Goal: Information Seeking & Learning: Compare options

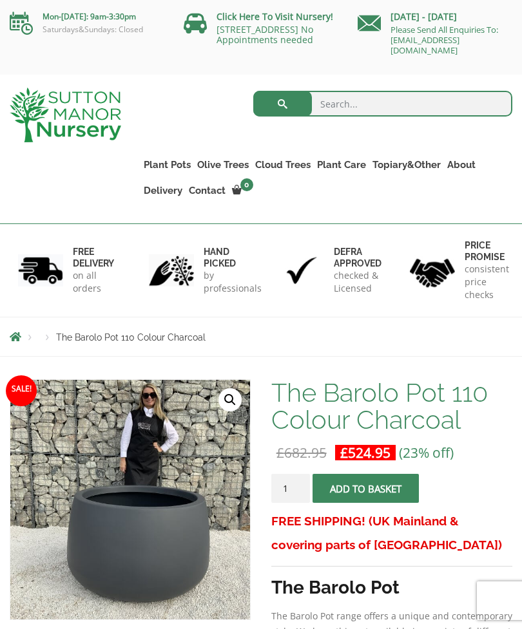
click at [0, 0] on link "Resin Bonded Pots" at bounding box center [0, 0] width 0 height 0
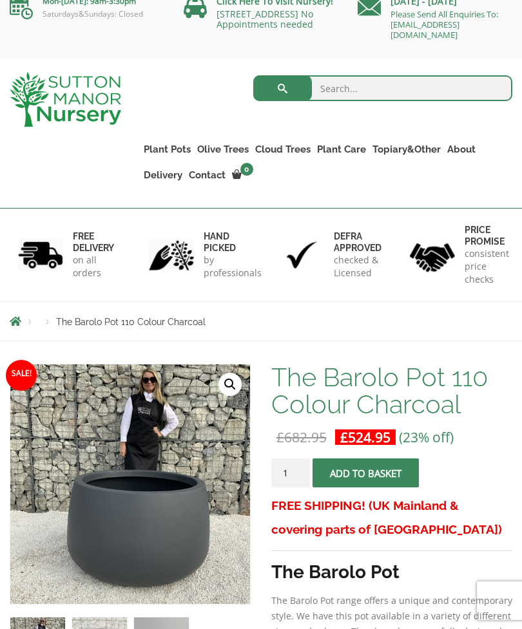
scroll to position [17, 0]
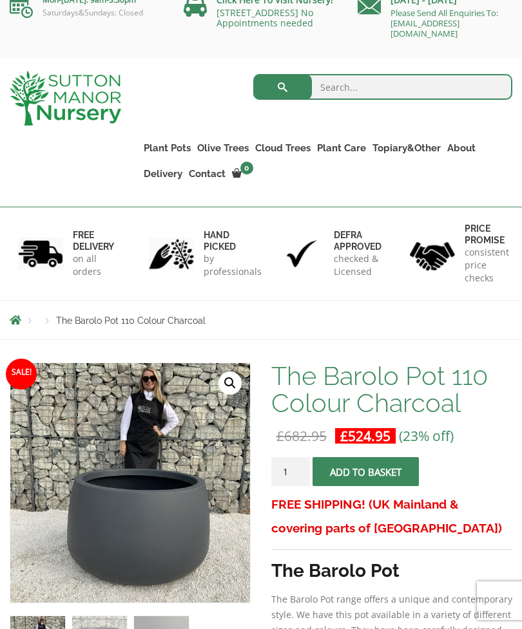
click at [17, 321] on span "Breadcrumbs" at bounding box center [16, 320] width 12 height 10
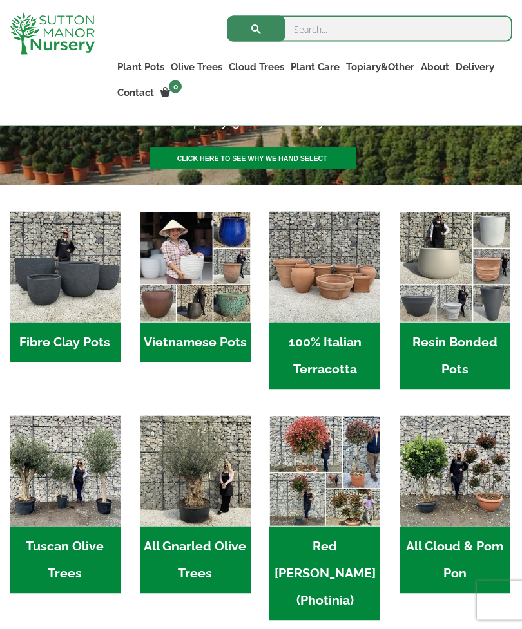
scroll to position [306, 0]
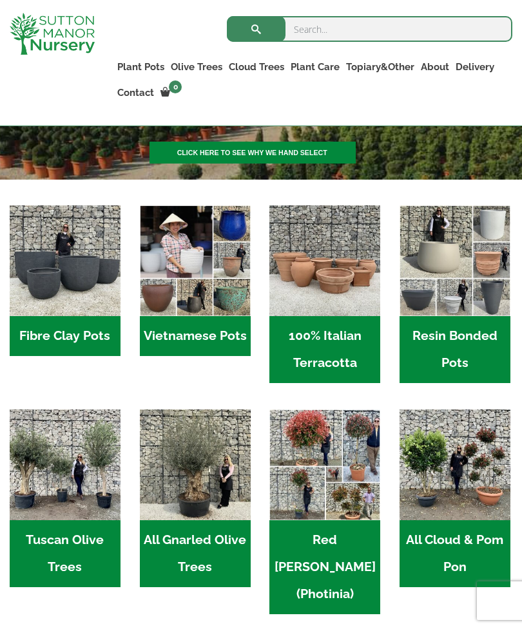
click at [66, 333] on h2 "Fibre Clay Pots (3)" at bounding box center [65, 336] width 111 height 40
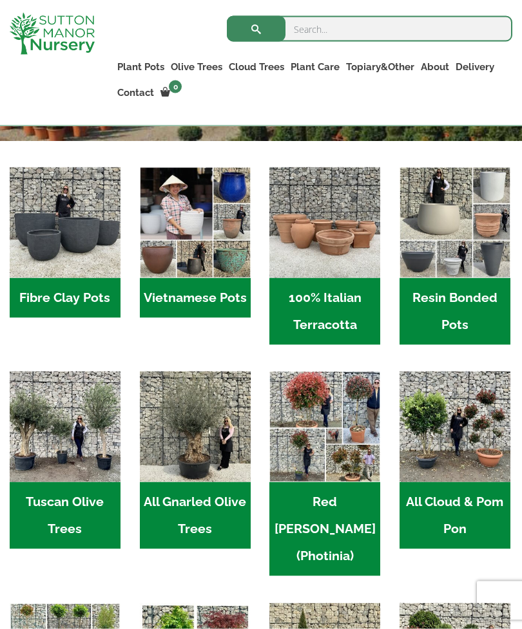
scroll to position [345, 0]
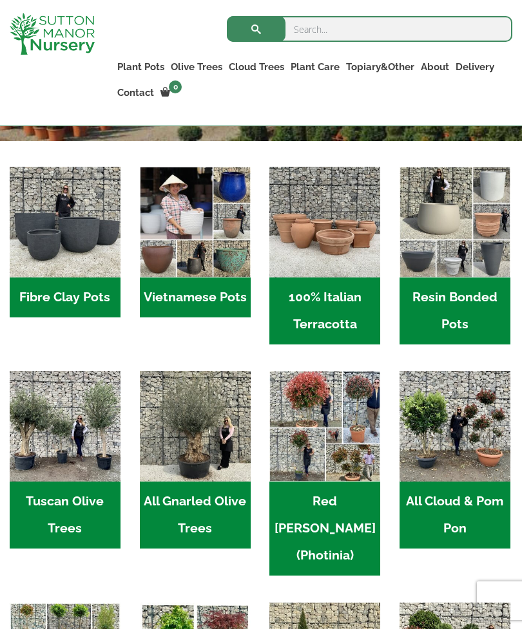
click at [452, 303] on h2 "Resin Bonded Pots (218)" at bounding box center [454, 311] width 111 height 67
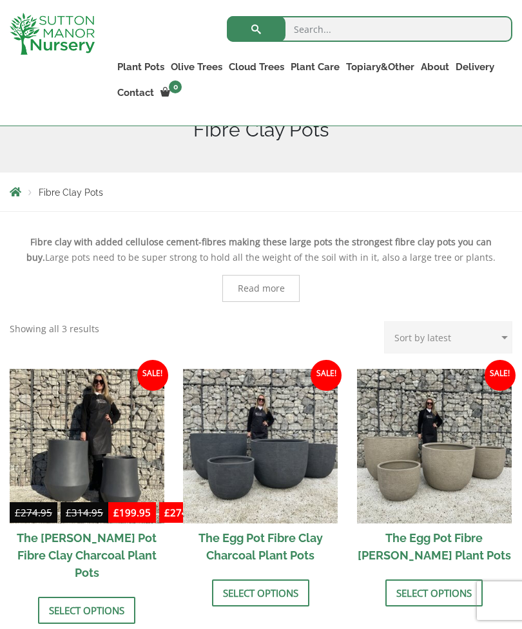
scroll to position [247, 0]
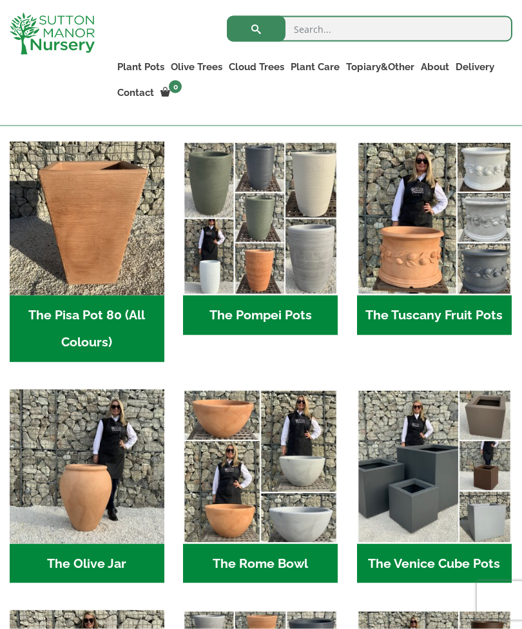
scroll to position [857, 0]
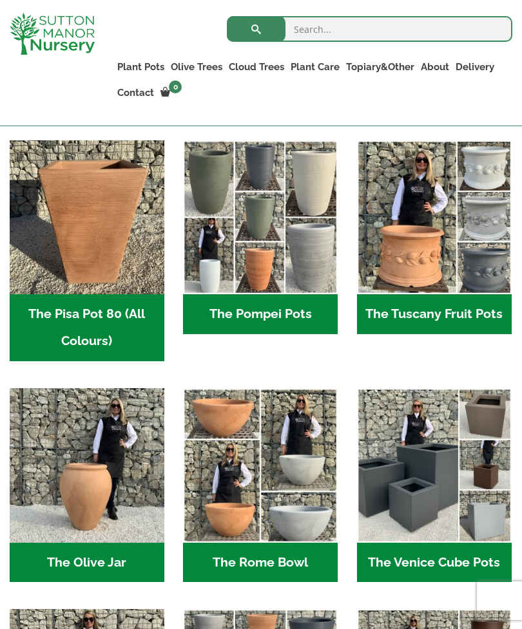
click at [488, 320] on h2 "The Tuscany Fruit Pots (5)" at bounding box center [434, 314] width 155 height 40
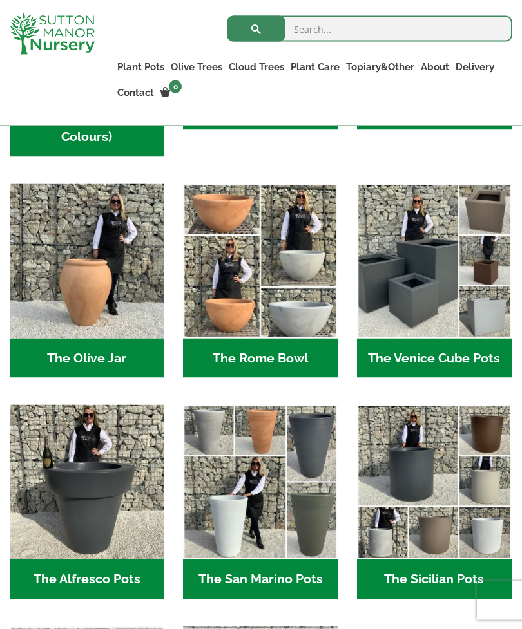
scroll to position [1061, 0]
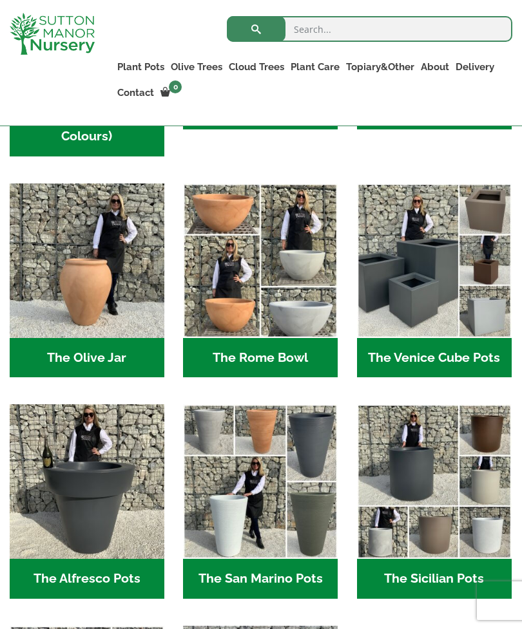
click at [458, 298] on img "Visit product category The Venice Cube Pots" at bounding box center [434, 261] width 155 height 155
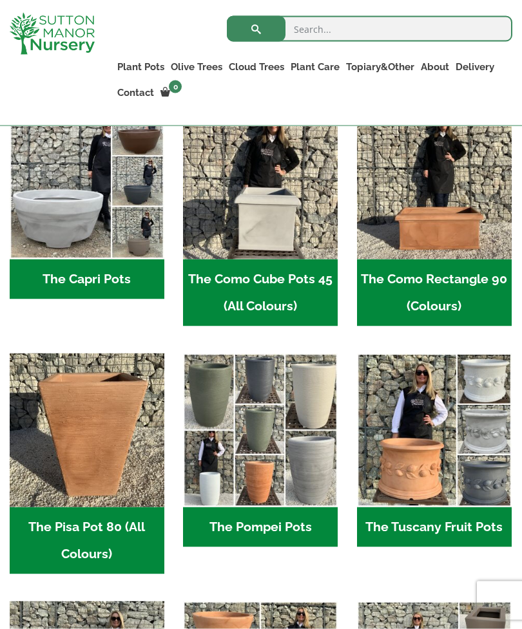
scroll to position [644, 0]
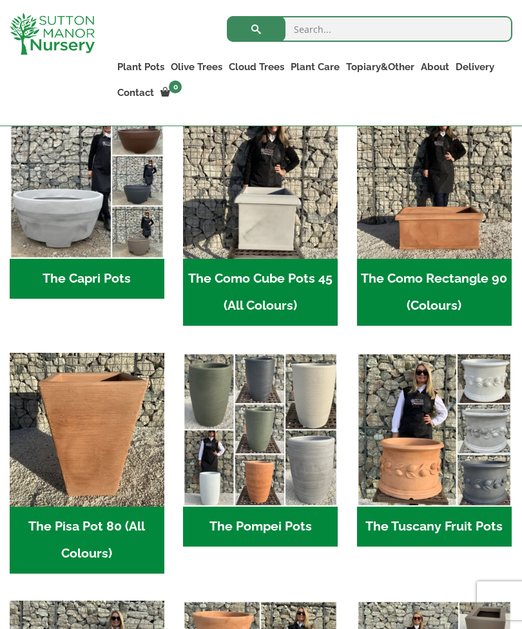
click at [87, 205] on img "Visit product category The Capri Pots" at bounding box center [87, 181] width 155 height 155
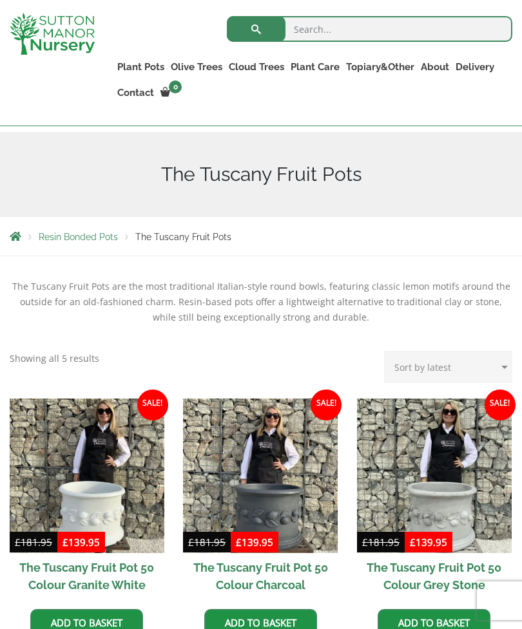
scroll to position [159, 0]
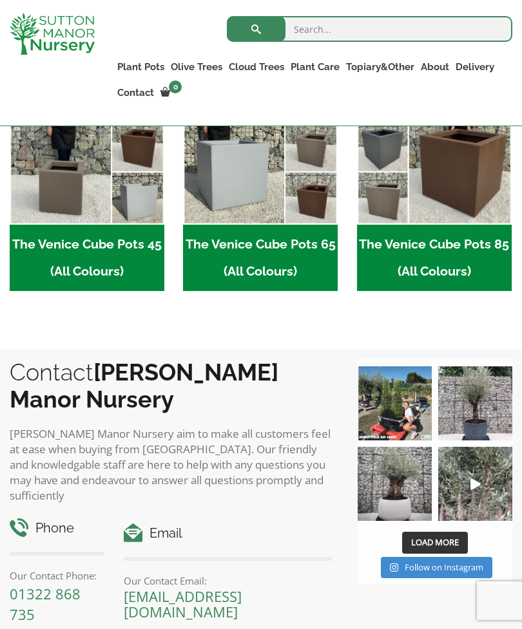
scroll to position [443, 0]
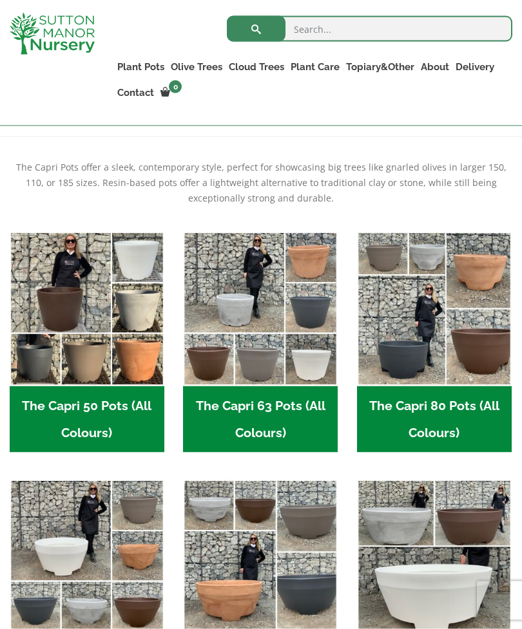
scroll to position [273, 0]
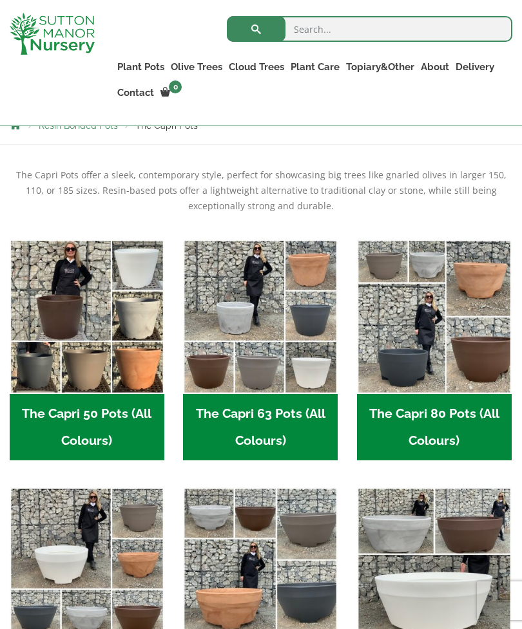
click at [418, 357] on img "Visit product category The Capri 80 Pots (All Colours)" at bounding box center [434, 317] width 155 height 155
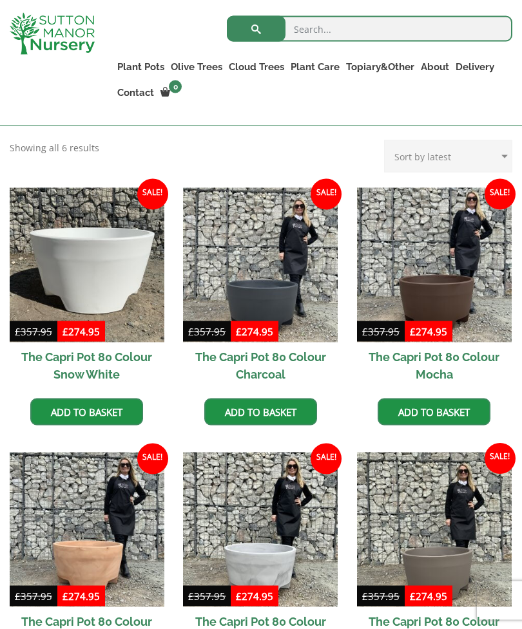
scroll to position [301, 0]
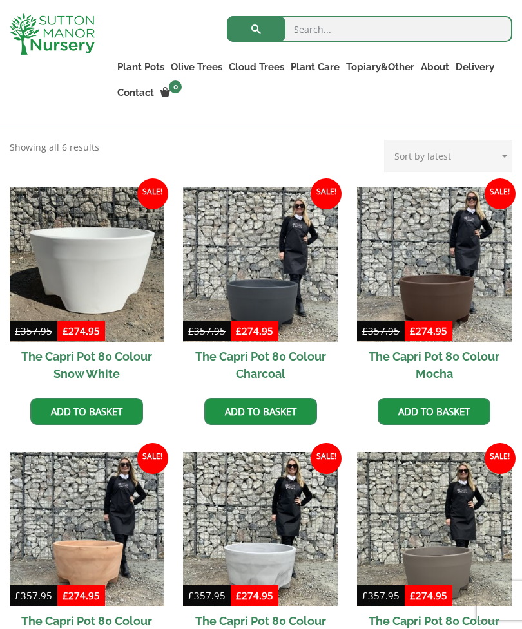
click at [457, 308] on img at bounding box center [434, 264] width 155 height 155
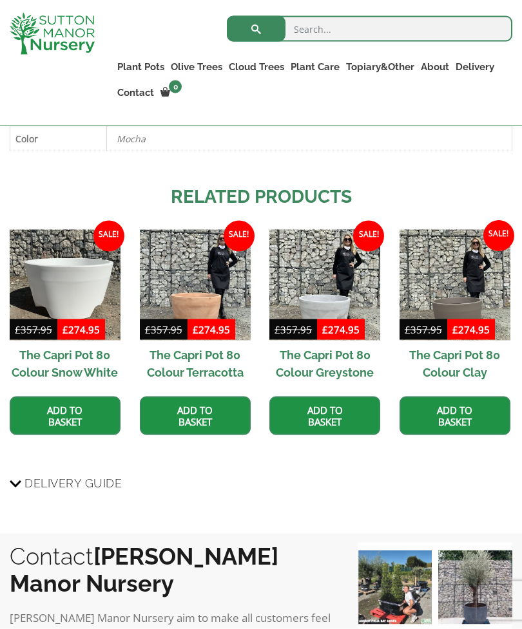
scroll to position [853, 0]
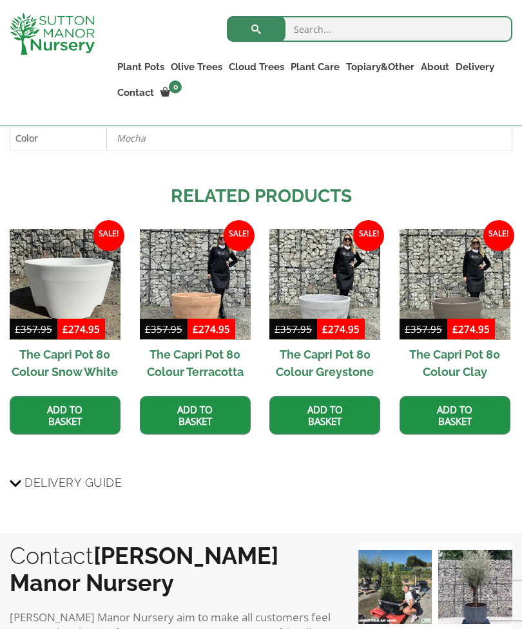
click at [187, 272] on img at bounding box center [195, 284] width 111 height 111
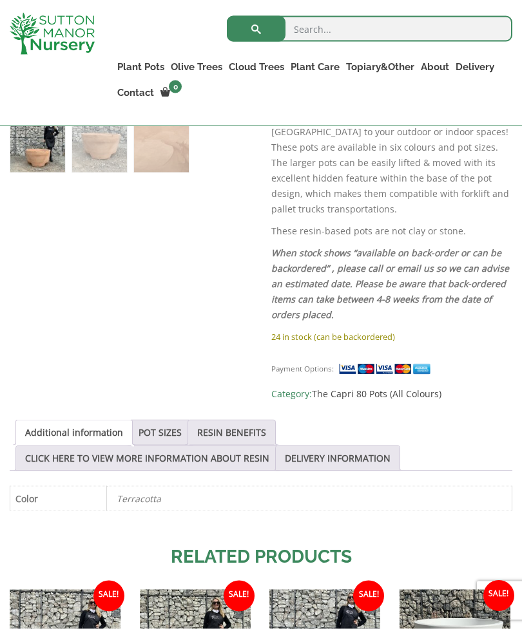
scroll to position [493, 0]
click at [169, 420] on link "POT SIZES" at bounding box center [159, 432] width 43 height 24
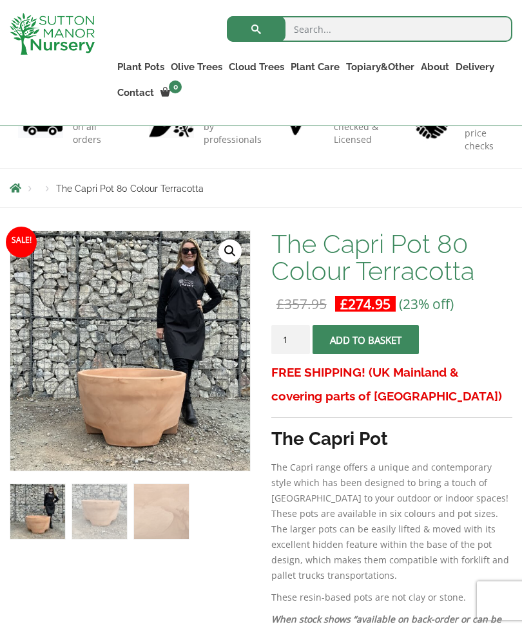
scroll to position [125, 0]
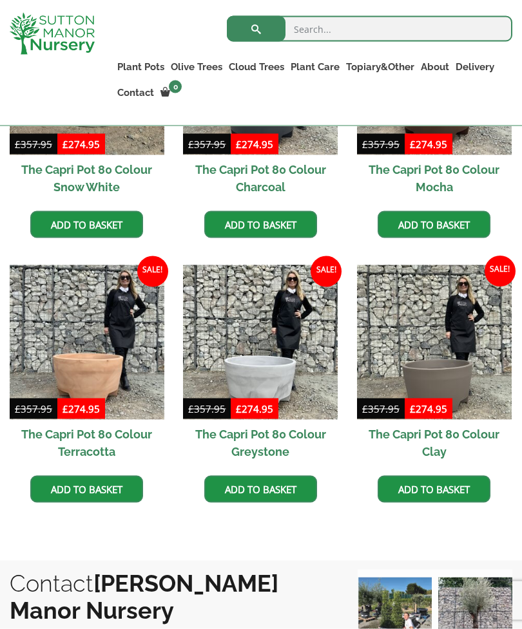
scroll to position [480, 0]
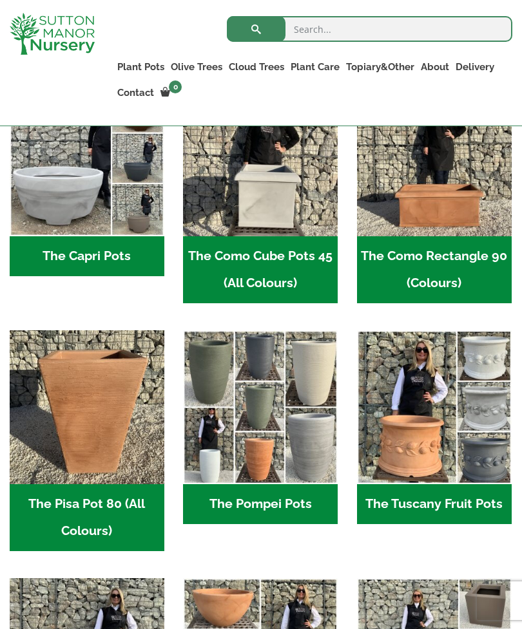
scroll to position [666, 0]
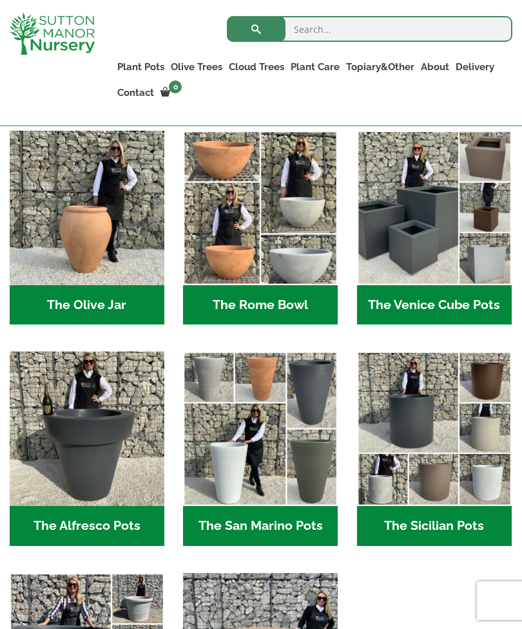
scroll to position [1113, 0]
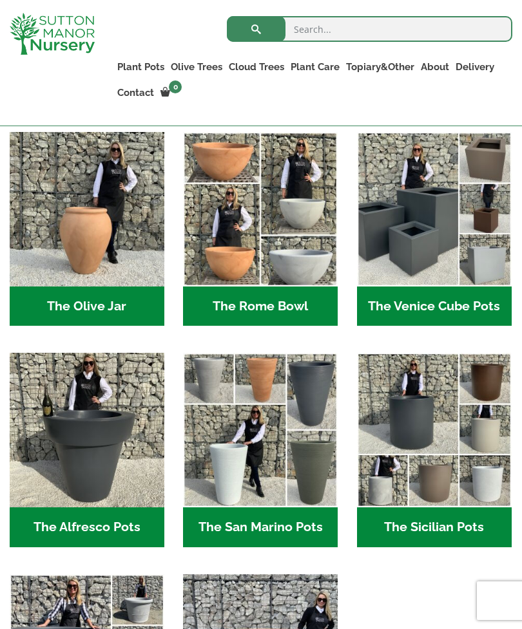
click at [448, 305] on h2 "The Venice Cube Pots (12)" at bounding box center [434, 307] width 155 height 40
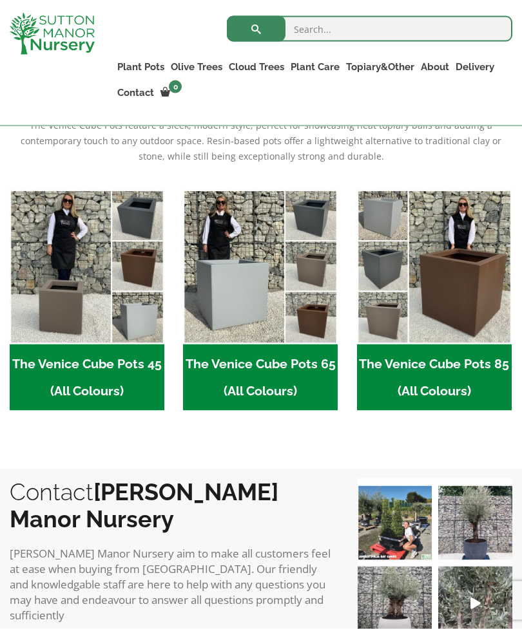
scroll to position [327, 0]
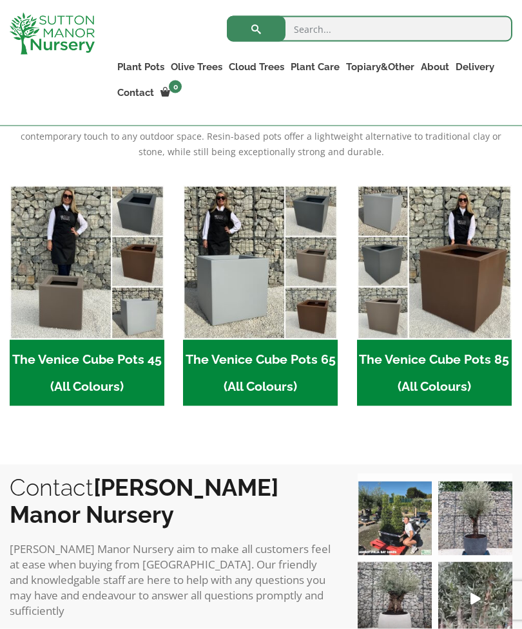
click at [457, 366] on h2 "The Venice Cube Pots 85 (All Colours) (4)" at bounding box center [434, 373] width 155 height 67
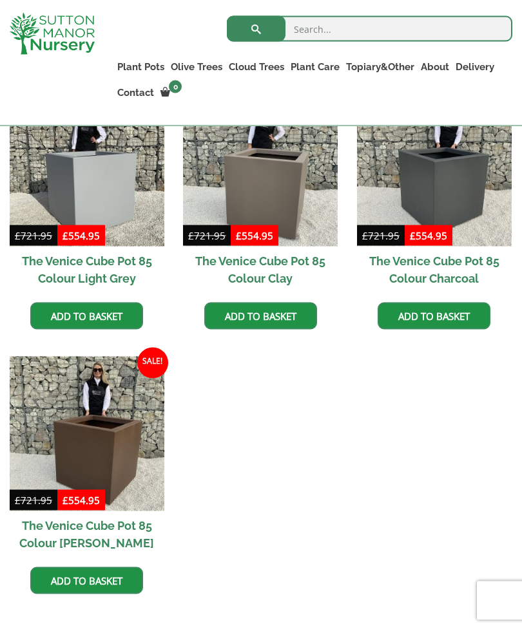
scroll to position [397, 0]
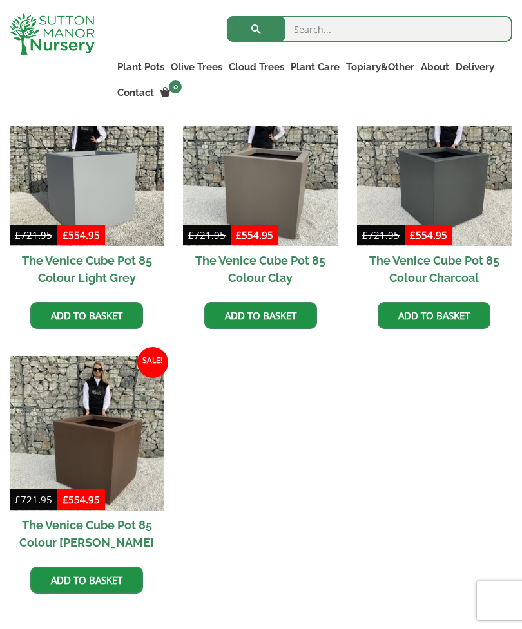
click at [482, 193] on img at bounding box center [434, 168] width 155 height 155
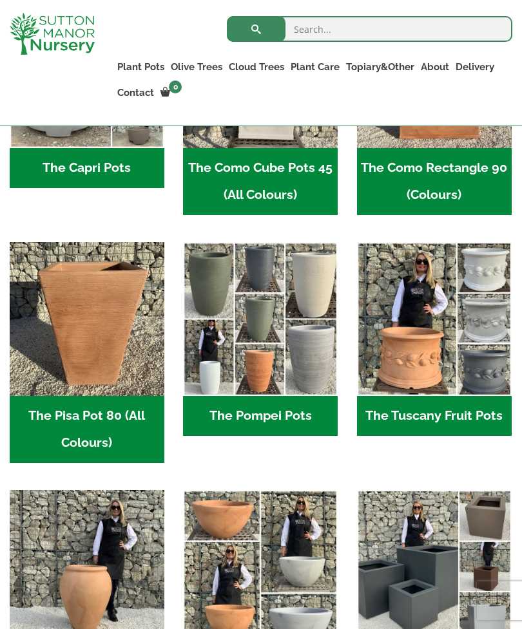
scroll to position [754, 0]
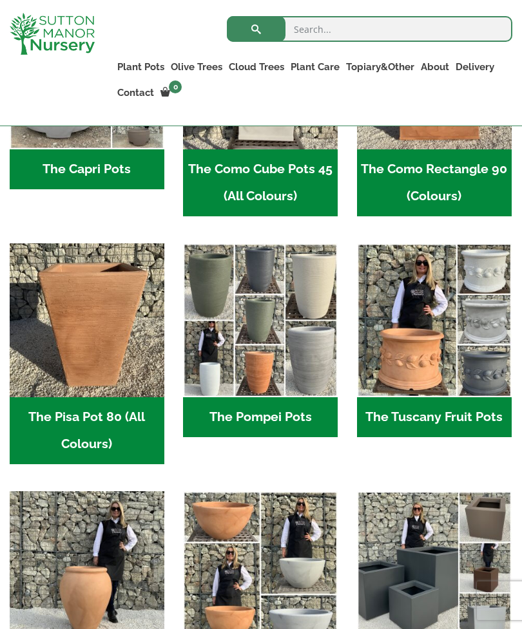
click at [437, 352] on img "Visit product category The Tuscany Fruit Pots" at bounding box center [434, 320] width 155 height 155
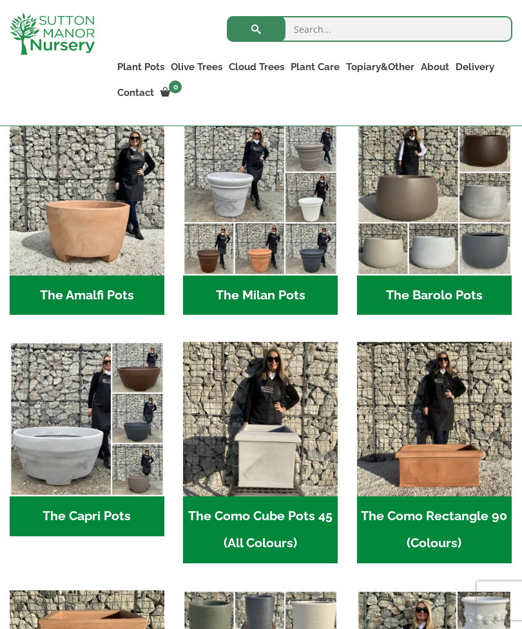
scroll to position [406, 0]
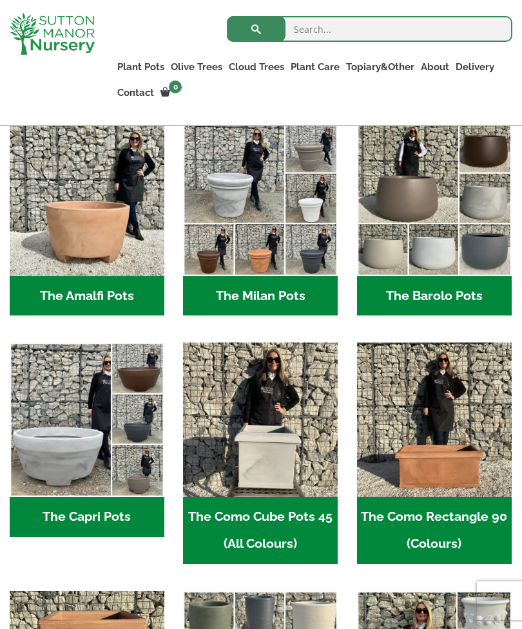
click at [477, 228] on img "Visit product category The Barolo Pots" at bounding box center [434, 199] width 155 height 155
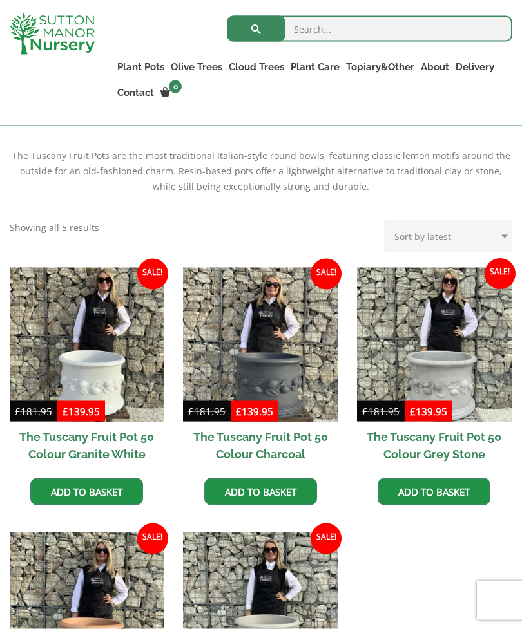
scroll to position [269, 0]
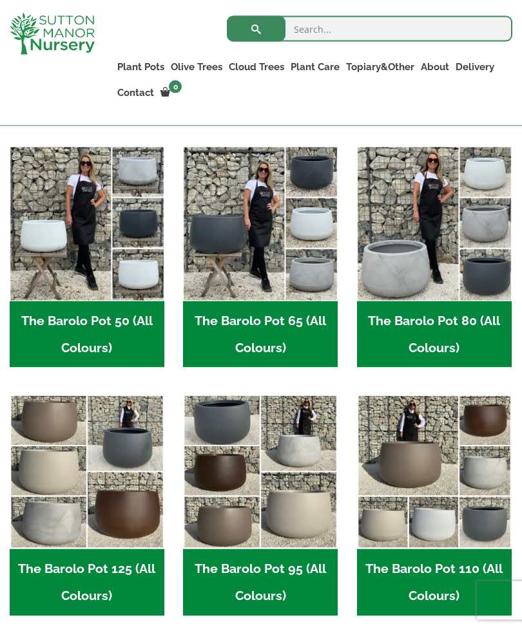
scroll to position [368, 0]
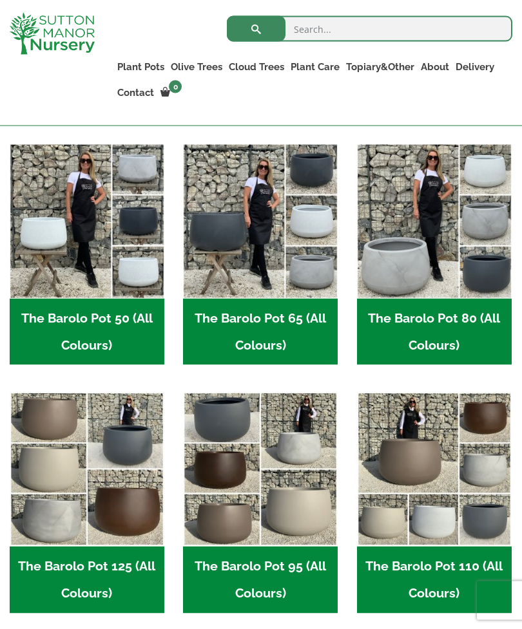
click at [448, 334] on h2 "The Barolo Pot 80 (All Colours) (7)" at bounding box center [434, 332] width 155 height 67
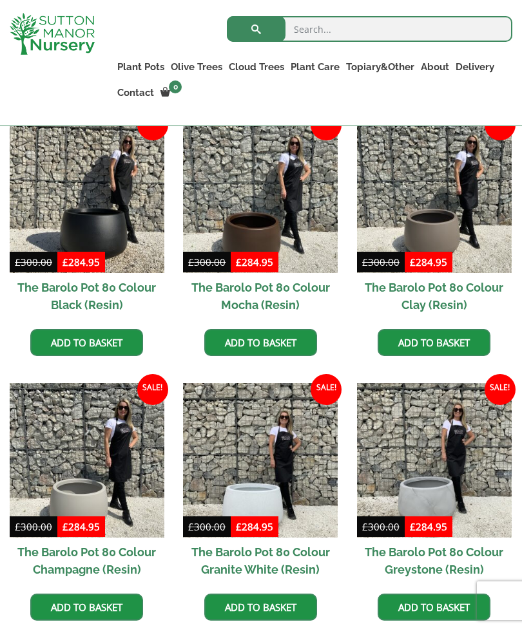
scroll to position [369, 0]
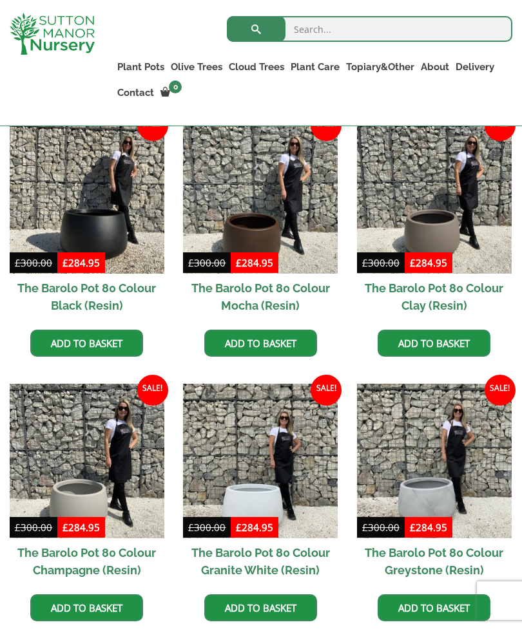
click at [101, 225] on img at bounding box center [87, 196] width 155 height 155
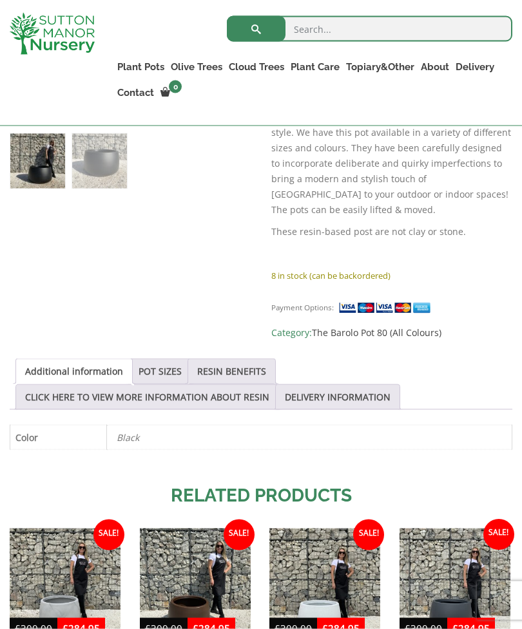
scroll to position [477, 0]
click at [166, 359] on link "POT SIZES" at bounding box center [159, 371] width 43 height 24
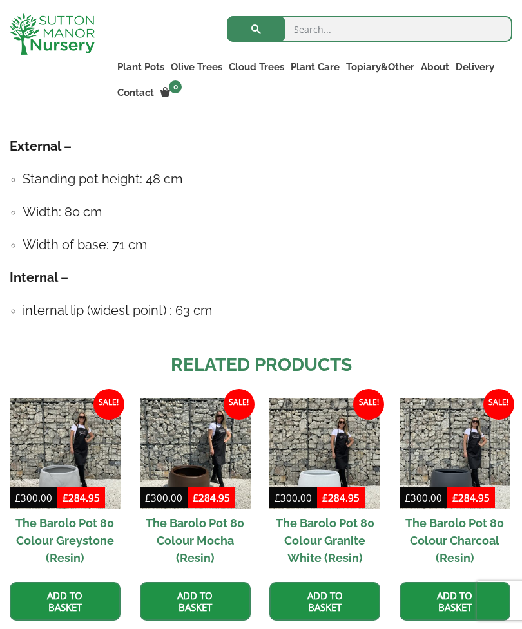
scroll to position [839, 0]
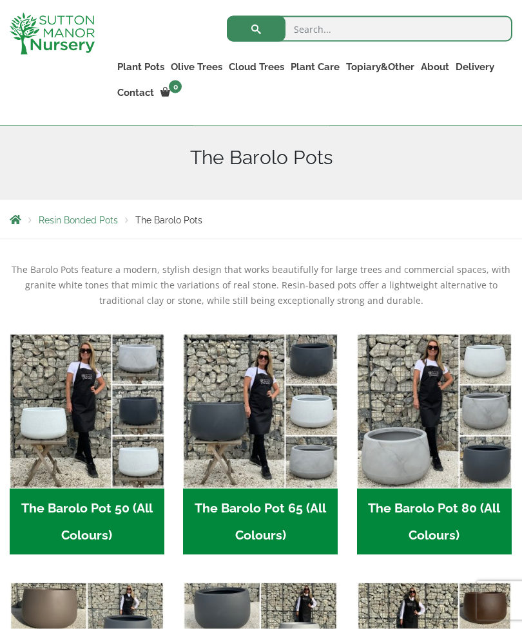
scroll to position [169, 0]
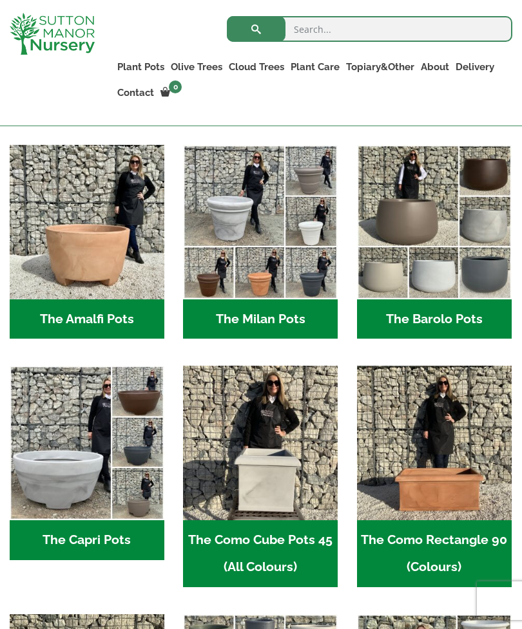
click at [271, 216] on img "Visit product category The Milan Pots" at bounding box center [260, 222] width 155 height 155
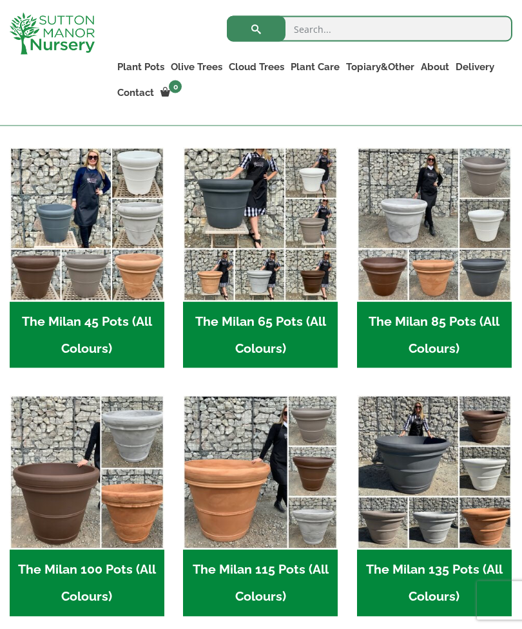
scroll to position [366, 0]
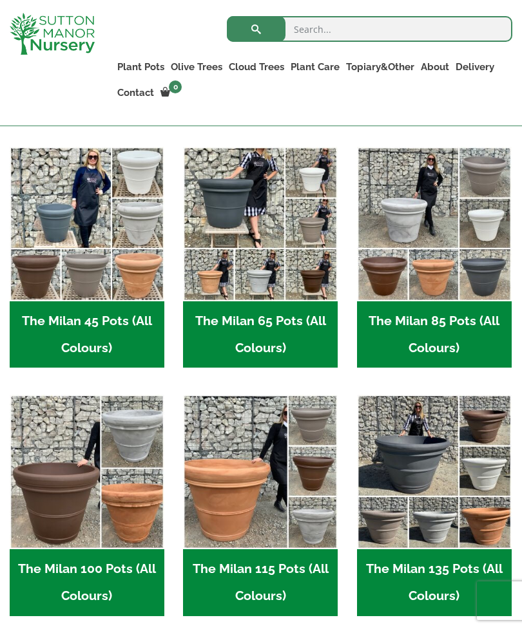
click at [464, 268] on img "Visit product category The Milan 85 Pots (All Colours)" at bounding box center [434, 224] width 155 height 155
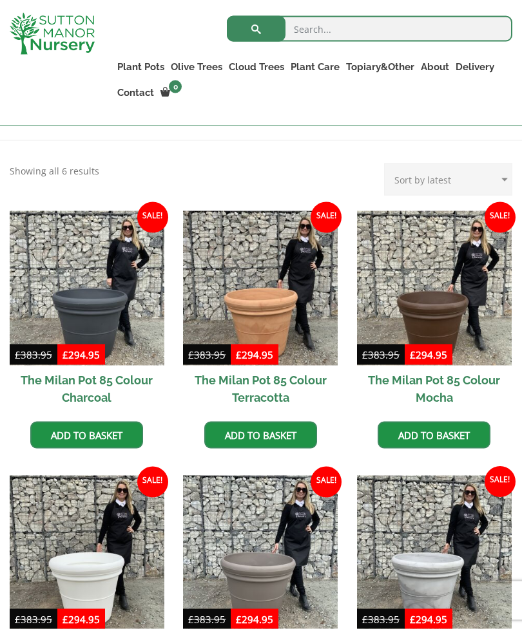
scroll to position [278, 0]
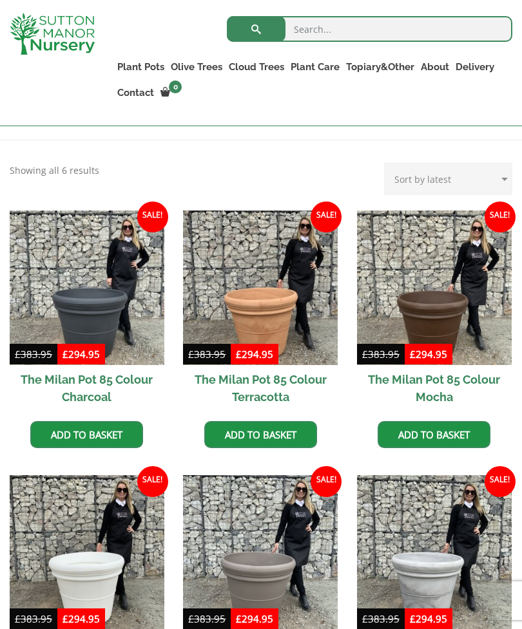
click at [247, 265] on img at bounding box center [260, 288] width 155 height 155
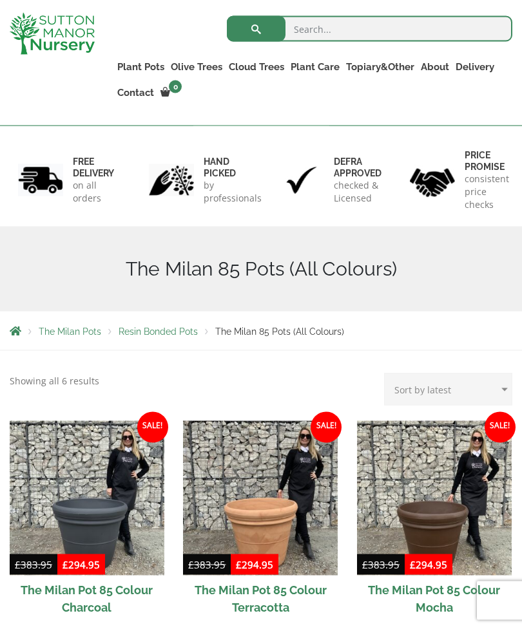
scroll to position [53, 0]
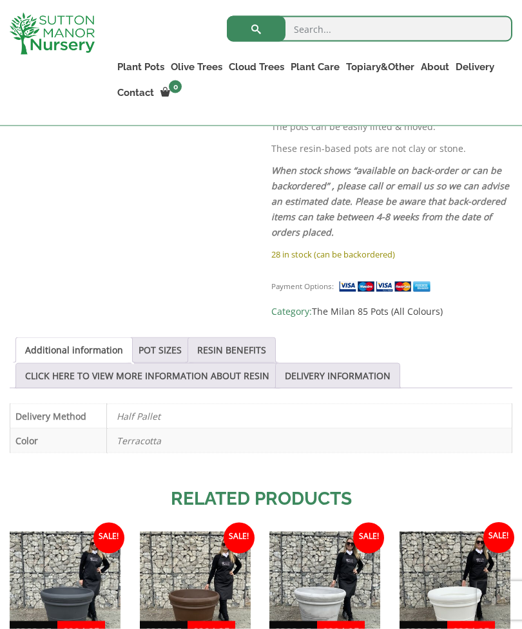
click at [166, 338] on link "POT SIZES" at bounding box center [159, 350] width 43 height 24
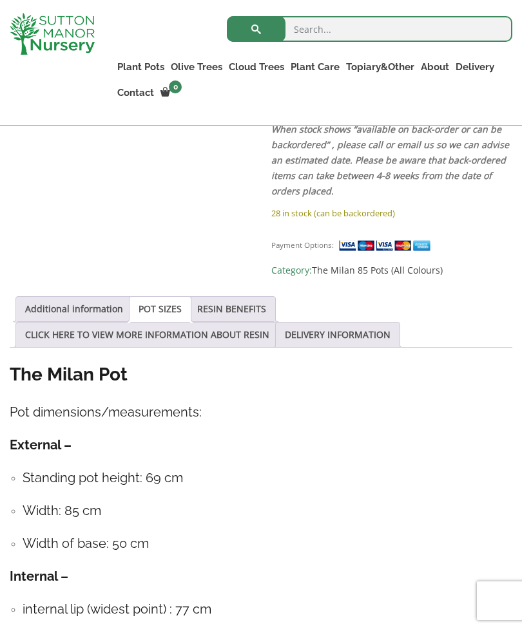
scroll to position [601, 0]
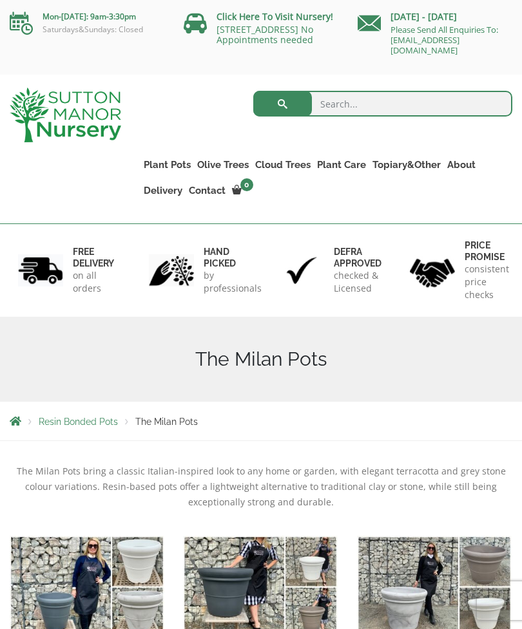
click at [95, 423] on span "Resin Bonded Pots" at bounding box center [78, 422] width 79 height 10
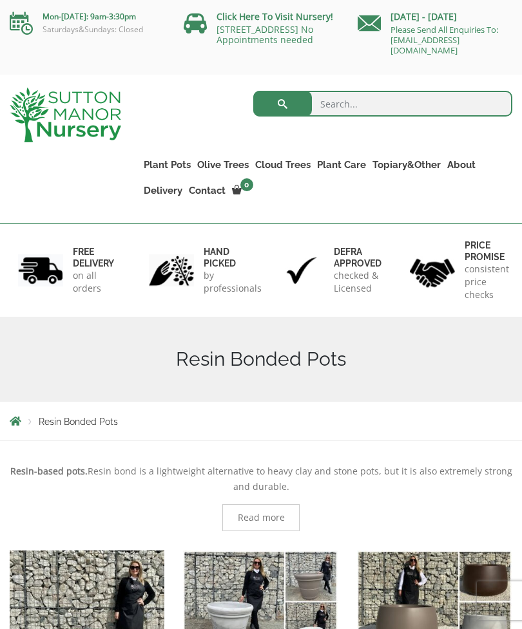
click at [26, 422] on li "Breadcrumbs" at bounding box center [24, 421] width 29 height 10
click at [19, 423] on span "Breadcrumbs" at bounding box center [16, 421] width 12 height 10
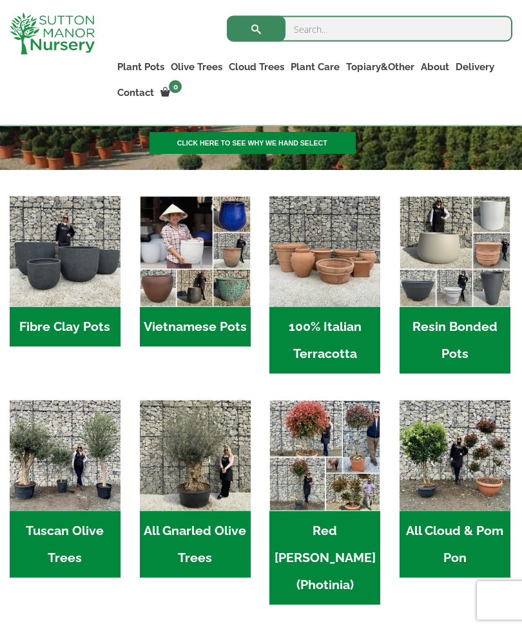
scroll to position [316, 0]
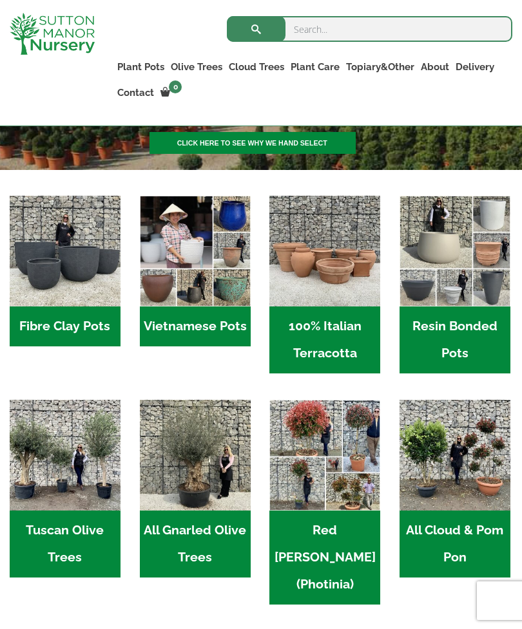
click at [76, 227] on img "Visit product category Fibre Clay Pots" at bounding box center [65, 251] width 111 height 111
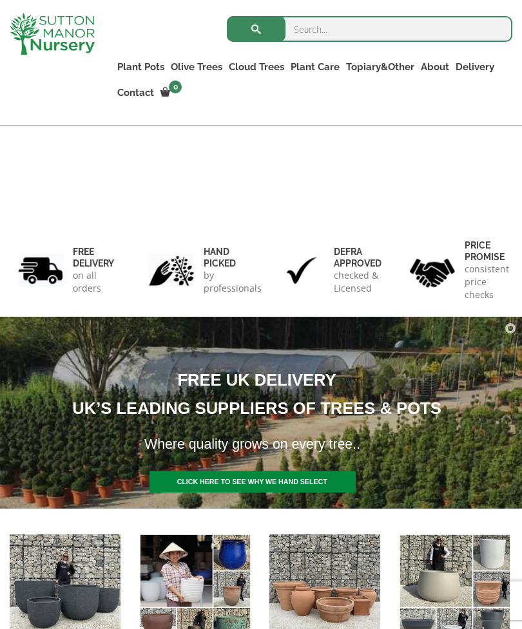
scroll to position [357, 0]
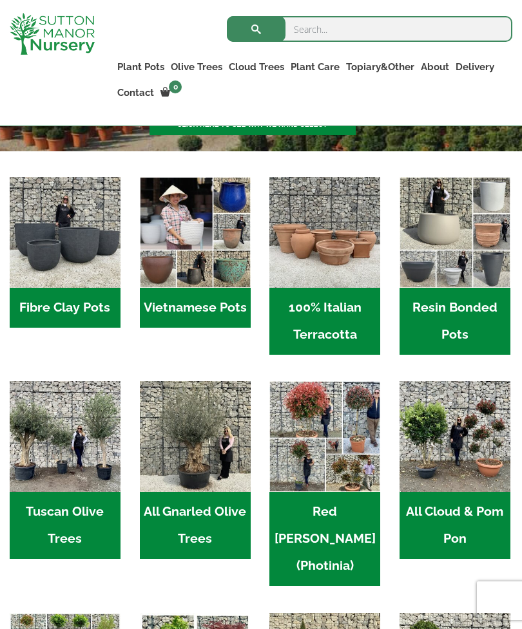
click at [197, 287] on img "Visit product category Vietnamese Pots" at bounding box center [195, 232] width 111 height 111
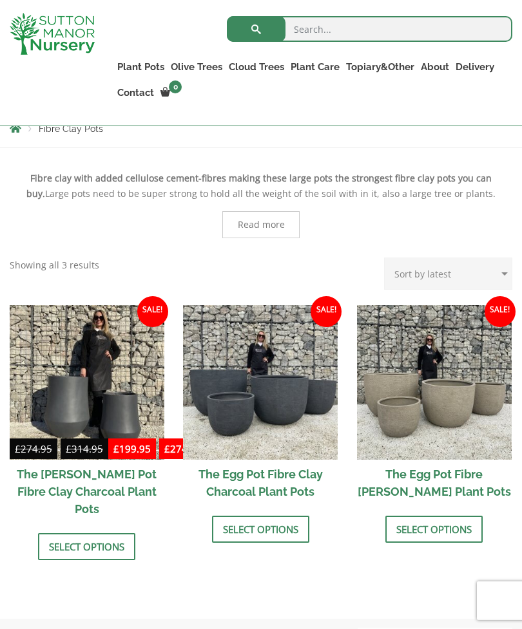
scroll to position [263, 0]
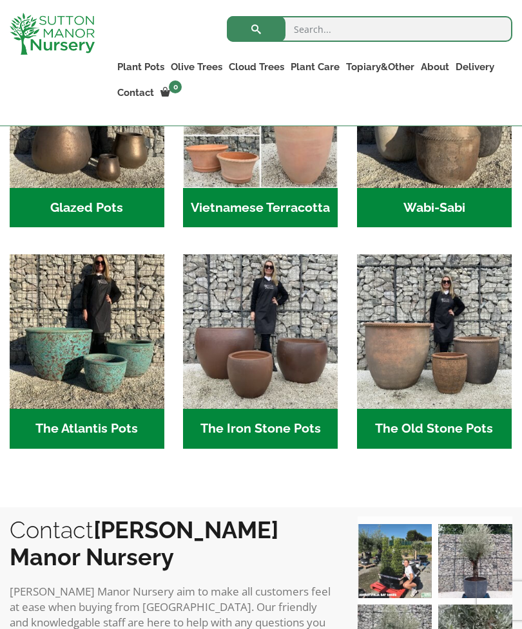
scroll to position [508, 0]
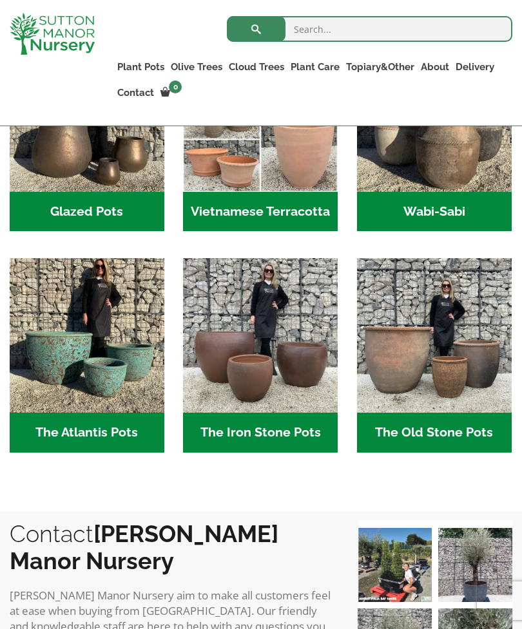
click at [447, 438] on h2 "The Old Stone Pots (7)" at bounding box center [434, 433] width 155 height 40
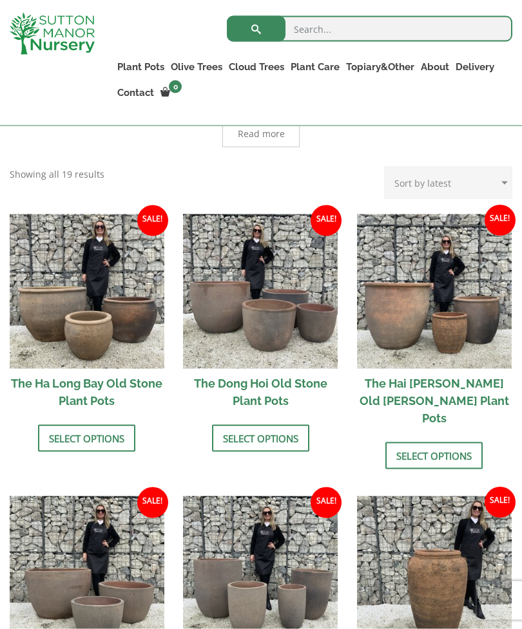
scroll to position [414, 0]
click at [295, 329] on img at bounding box center [260, 291] width 155 height 155
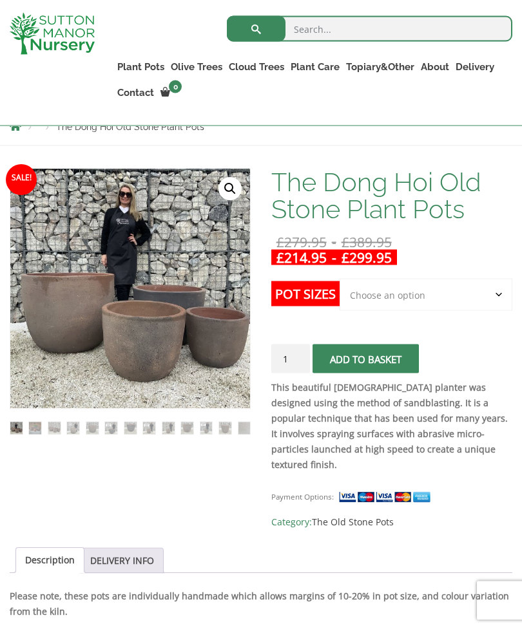
click at [479, 292] on select "Choose an option Click here to buy the 4th to Largest Pot In The Picture Click …" at bounding box center [425, 295] width 173 height 32
click at [480, 298] on select "Choose an option Click here to buy the 4th to Largest Pot In The Picture Click …" at bounding box center [425, 294] width 173 height 32
click at [34, 7] on div at bounding box center [52, 34] width 104 height 68
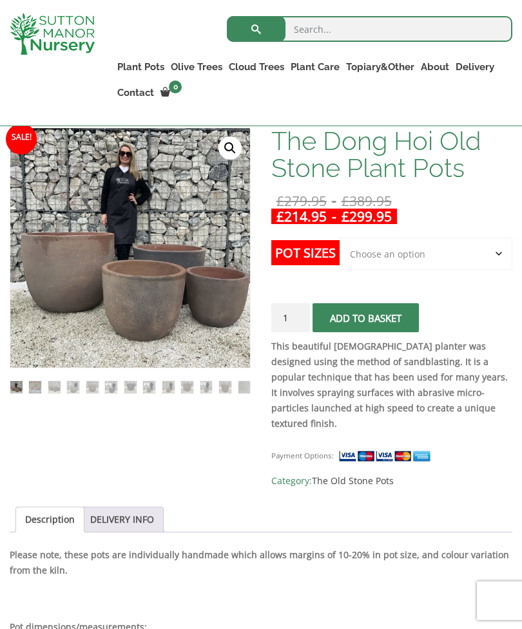
scroll to position [229, 0]
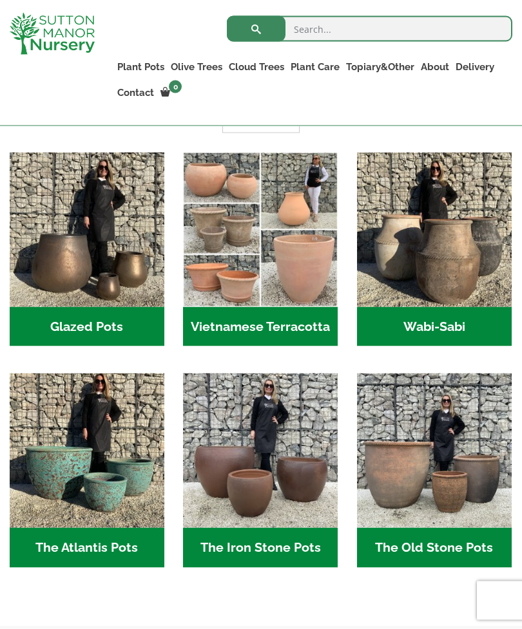
scroll to position [376, 0]
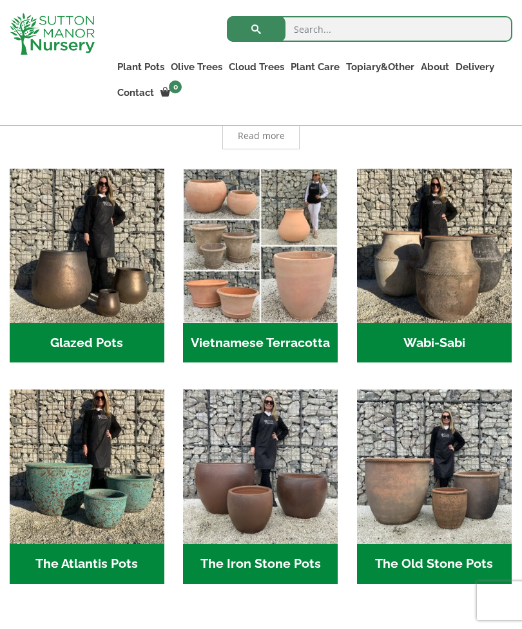
click at [301, 353] on h2 "Vietnamese Terracotta (5)" at bounding box center [260, 343] width 155 height 40
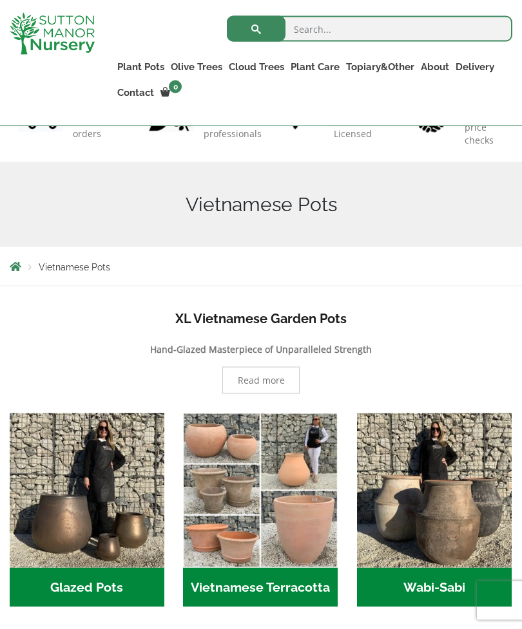
scroll to position [131, 0]
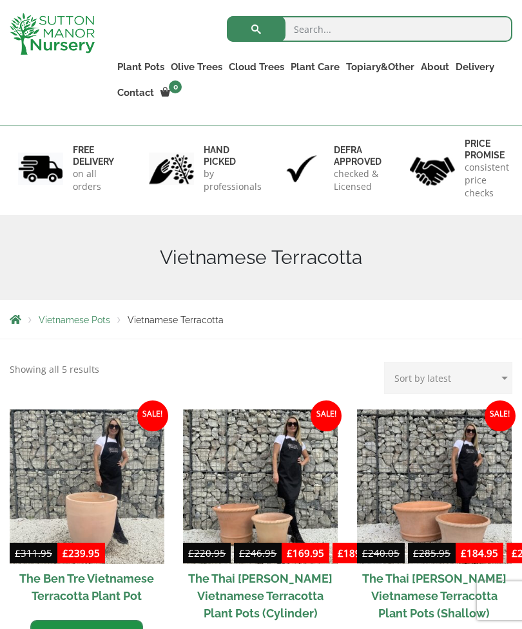
scroll to position [57, 0]
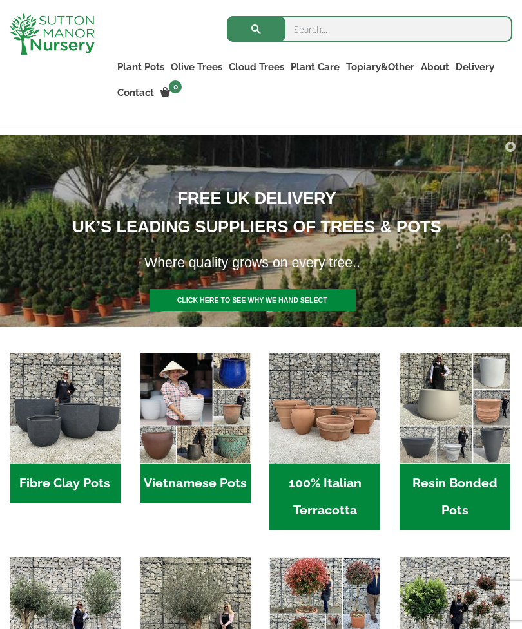
scroll to position [137, 0]
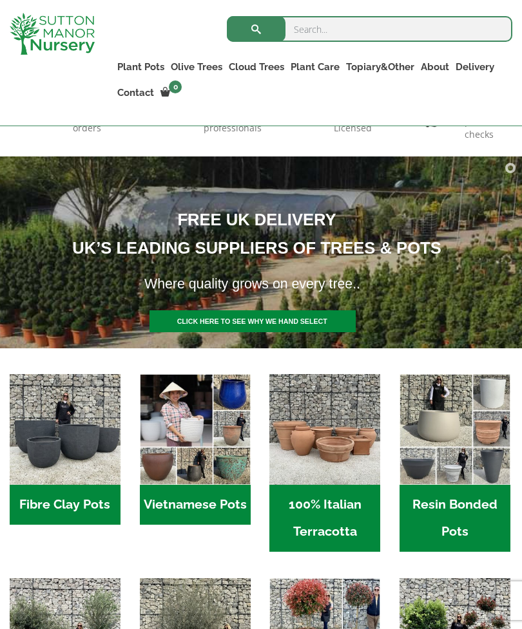
click at [488, 501] on h2 "Resin Bonded Pots (218)" at bounding box center [454, 518] width 111 height 67
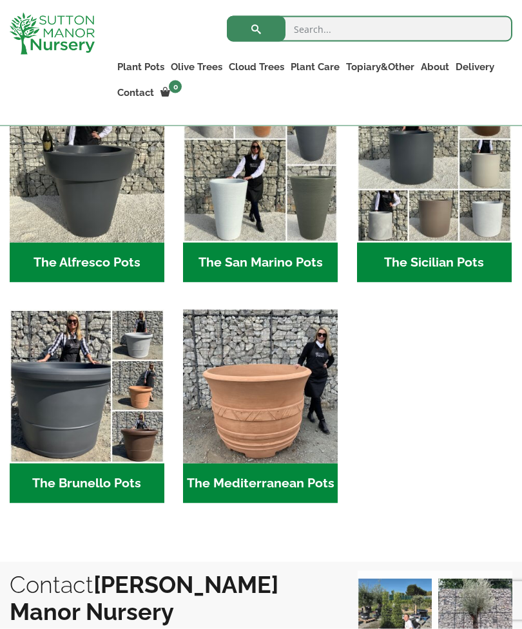
scroll to position [1378, 0]
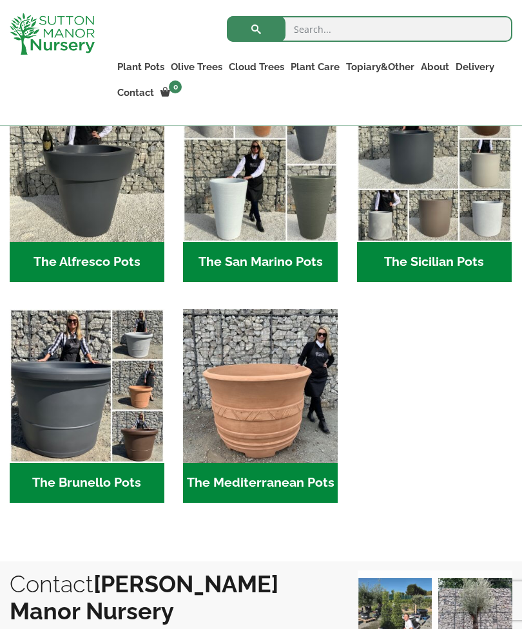
click at [290, 431] on img "Visit product category The Mediterranean Pots" at bounding box center [260, 386] width 155 height 155
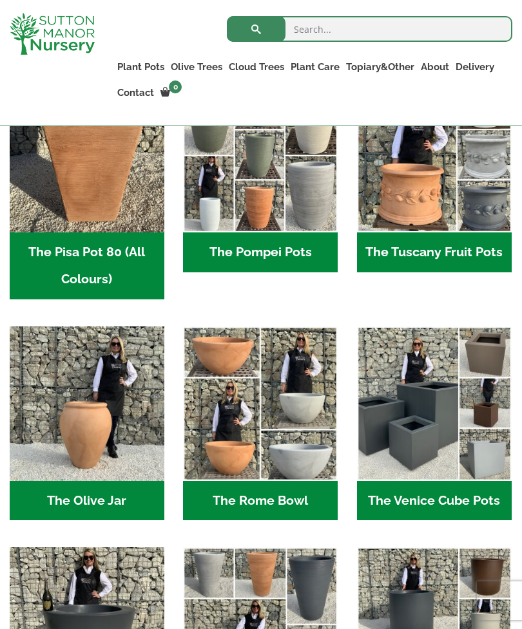
scroll to position [919, 0]
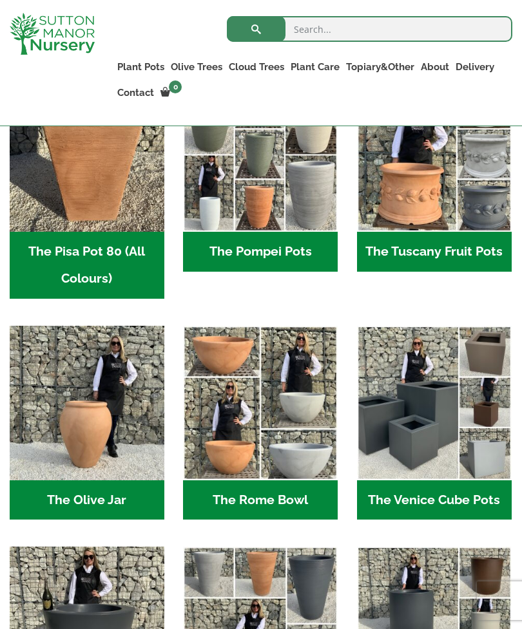
click at [472, 432] on img "Visit product category The Venice Cube Pots" at bounding box center [434, 403] width 155 height 155
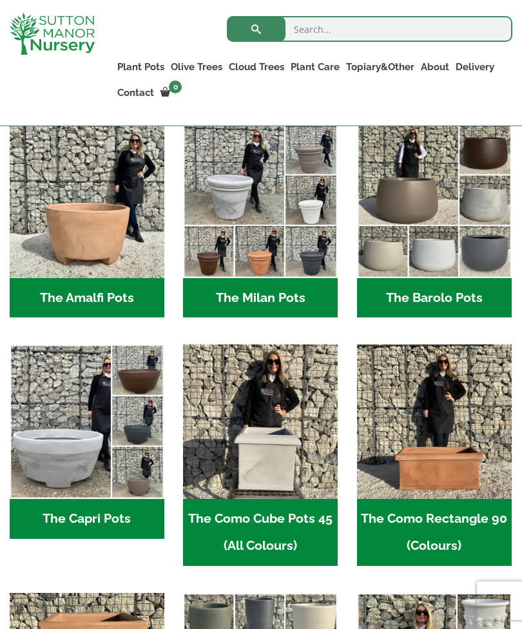
scroll to position [390, 0]
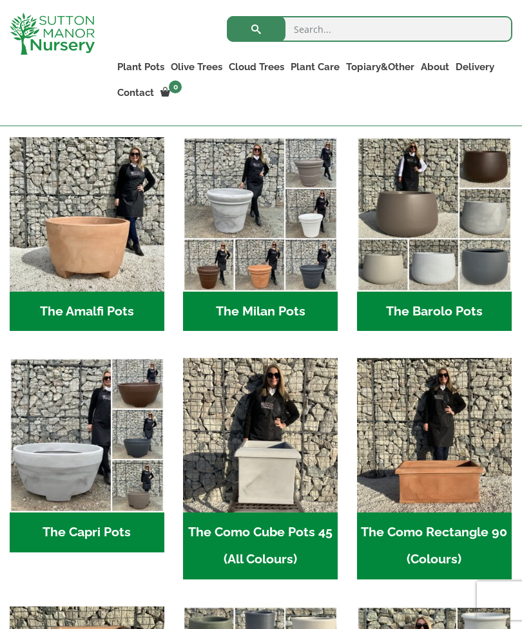
click at [92, 205] on img "Visit product category The Amalfi Pots" at bounding box center [87, 214] width 155 height 155
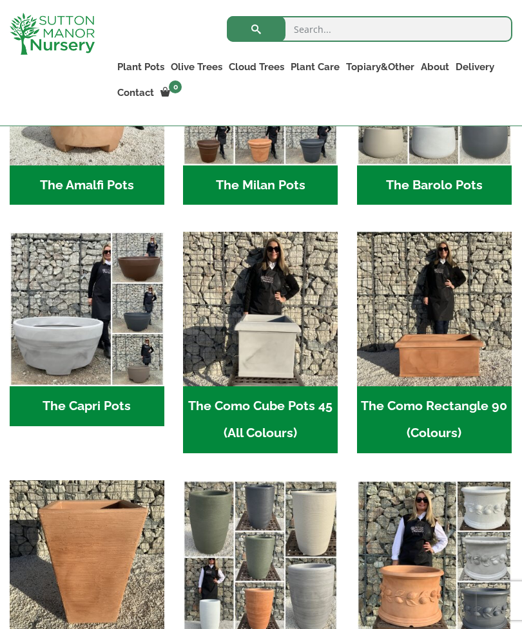
scroll to position [511, 0]
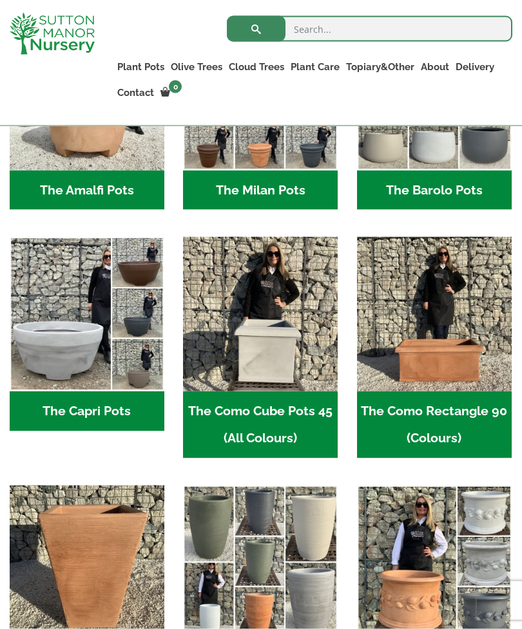
click at [126, 410] on h2 "The Capri Pots (34)" at bounding box center [87, 412] width 155 height 40
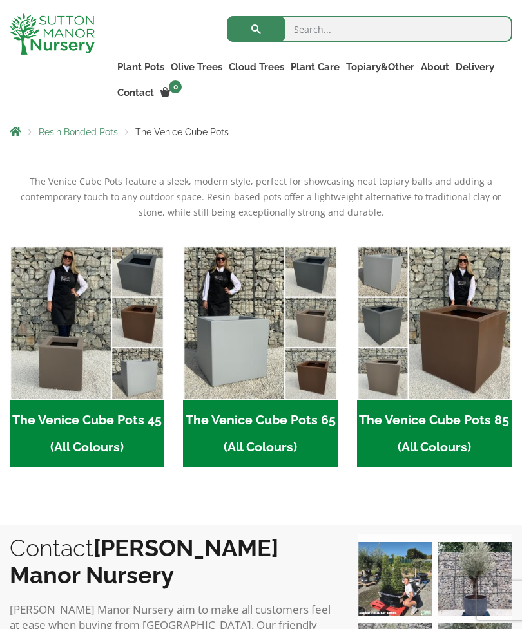
scroll to position [267, 0]
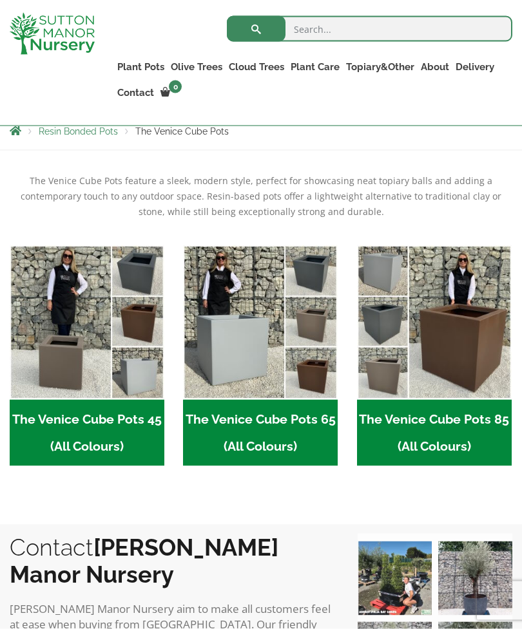
click at [470, 423] on h2 "The Venice Cube Pots 85 (All Colours) (4)" at bounding box center [434, 433] width 155 height 67
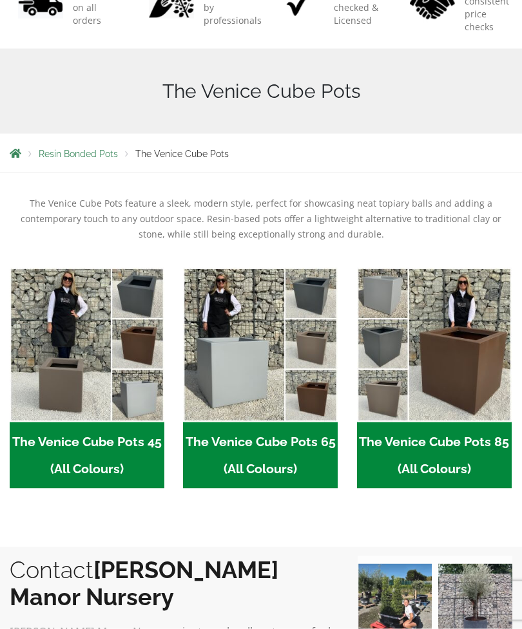
scroll to position [309, 0]
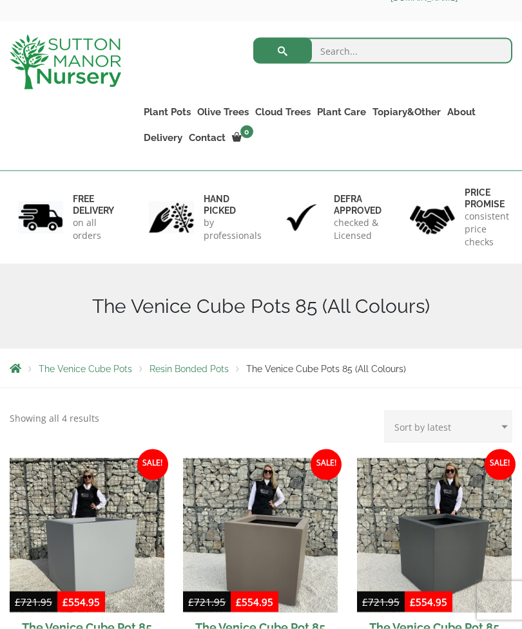
scroll to position [47, 0]
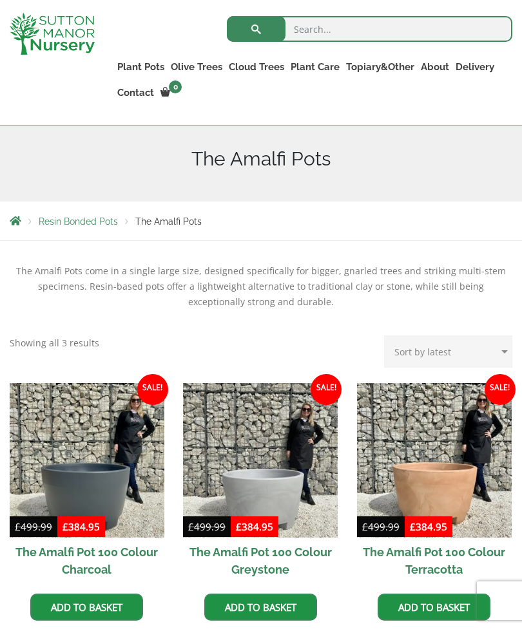
scroll to position [175, 0]
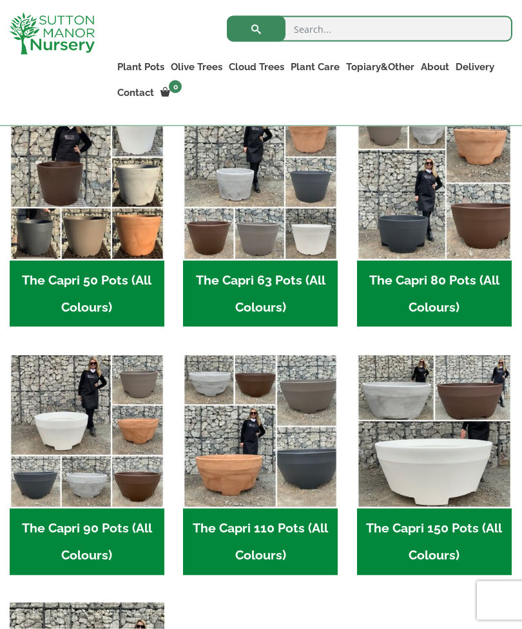
scroll to position [408, 0]
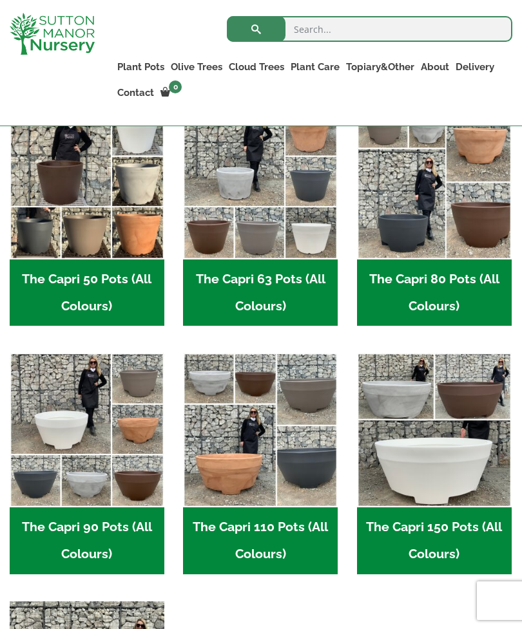
click at [466, 294] on h2 "The Capri 80 Pots (All Colours) (6)" at bounding box center [434, 293] width 155 height 67
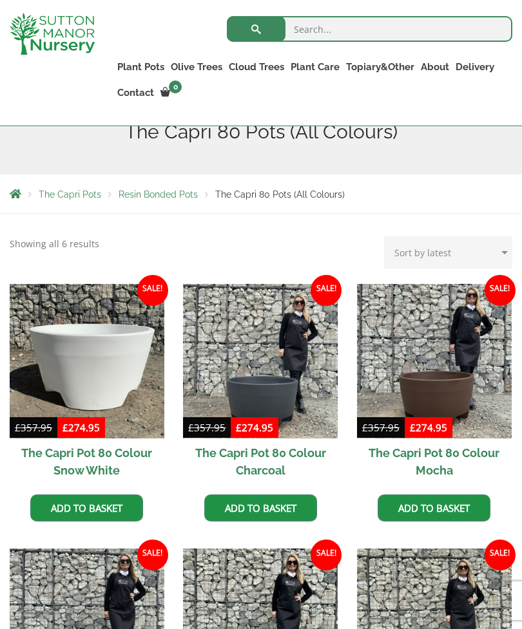
scroll to position [203, 0]
